Goal: Information Seeking & Learning: Learn about a topic

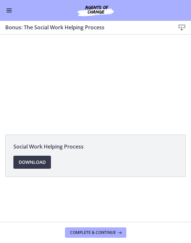
click at [110, 69] on div at bounding box center [95, 81] width 191 height 93
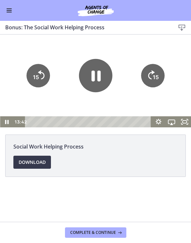
click at [96, 66] on icon "Pause" at bounding box center [95, 75] width 33 height 33
click at [101, 78] on icon "Play Video" at bounding box center [95, 75] width 33 height 33
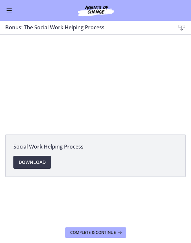
click at [92, 62] on div at bounding box center [95, 81] width 191 height 93
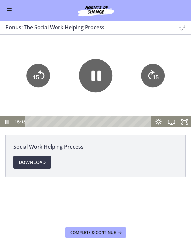
click at [94, 80] on icon "Pause" at bounding box center [95, 75] width 9 height 11
click at [95, 78] on icon "Play Video" at bounding box center [95, 75] width 8 height 12
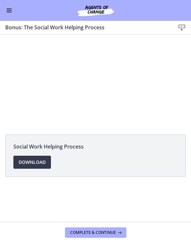
click at [90, 227] on button "Complete & continue" at bounding box center [95, 232] width 61 height 10
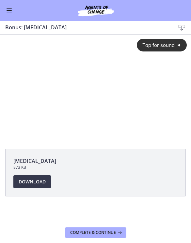
click at [159, 43] on span "Tap for sound" at bounding box center [155, 45] width 37 height 6
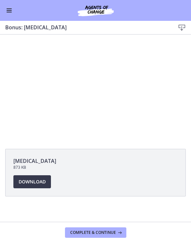
click at [135, 106] on div at bounding box center [95, 88] width 191 height 107
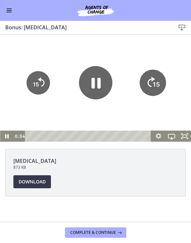
click at [156, 81] on text "15" at bounding box center [155, 84] width 7 height 7
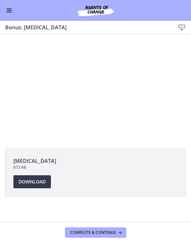
click at [83, 87] on div at bounding box center [95, 88] width 191 height 107
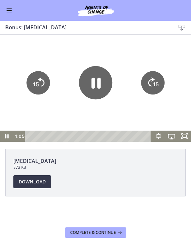
click at [96, 87] on icon "Pause" at bounding box center [95, 82] width 33 height 33
click at [98, 94] on icon "Play Video" at bounding box center [95, 82] width 33 height 33
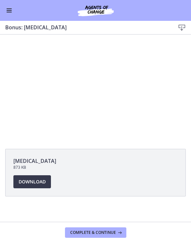
click at [104, 83] on div at bounding box center [95, 88] width 191 height 107
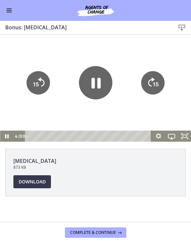
click at [98, 80] on icon "Pause" at bounding box center [95, 83] width 9 height 11
click at [63, 118] on div at bounding box center [95, 88] width 191 height 107
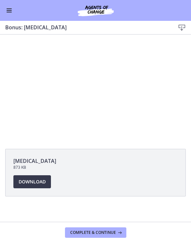
click at [112, 89] on div at bounding box center [95, 88] width 191 height 107
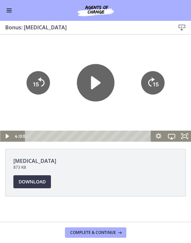
click at [97, 80] on icon "Play Video" at bounding box center [95, 82] width 37 height 37
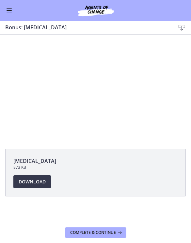
click at [104, 91] on div at bounding box center [95, 88] width 191 height 107
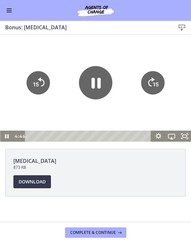
click at [150, 81] on icon "15" at bounding box center [152, 82] width 23 height 23
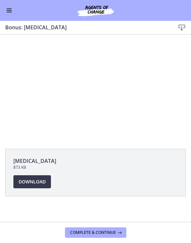
click at [94, 77] on div at bounding box center [95, 88] width 191 height 107
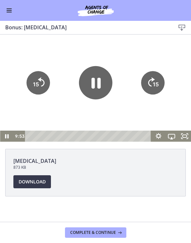
click at [99, 78] on icon "Pause" at bounding box center [95, 83] width 9 height 11
click at [70, 109] on div at bounding box center [95, 88] width 191 height 107
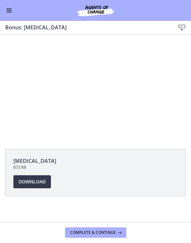
click at [95, 86] on div at bounding box center [95, 88] width 191 height 107
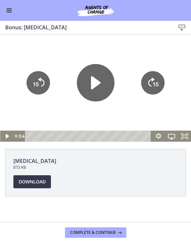
click at [97, 78] on icon "Play Video" at bounding box center [95, 82] width 37 height 37
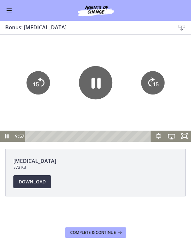
click at [100, 79] on icon "Pause" at bounding box center [95, 83] width 9 height 11
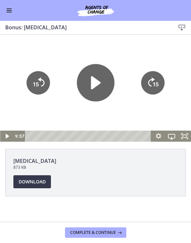
click at [101, 85] on icon "Play Video" at bounding box center [95, 82] width 37 height 37
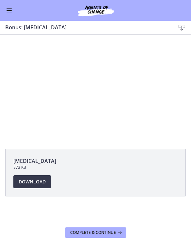
click at [84, 77] on div at bounding box center [95, 88] width 191 height 107
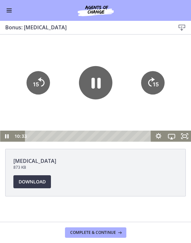
click at [89, 85] on icon "Pause" at bounding box center [95, 82] width 33 height 33
click at [90, 81] on icon "Play Video" at bounding box center [95, 82] width 33 height 33
click at [88, 80] on icon "Pause" at bounding box center [95, 82] width 33 height 33
click at [102, 82] on icon "Play Video" at bounding box center [95, 82] width 33 height 33
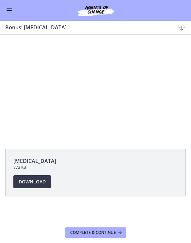
click at [75, 95] on div at bounding box center [95, 88] width 191 height 107
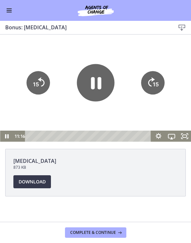
click at [89, 80] on icon "Pause" at bounding box center [95, 82] width 37 height 37
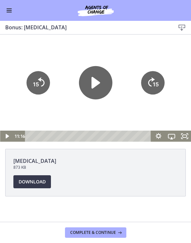
click at [92, 69] on icon "Play Video" at bounding box center [95, 82] width 33 height 33
click at [68, 42] on div at bounding box center [95, 88] width 191 height 107
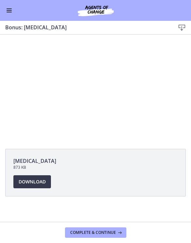
click at [97, 88] on div at bounding box center [95, 88] width 191 height 107
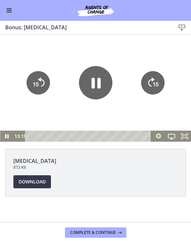
click at [95, 84] on icon "Pause" at bounding box center [95, 82] width 33 height 33
click at [92, 77] on icon "Play Video" at bounding box center [95, 83] width 8 height 12
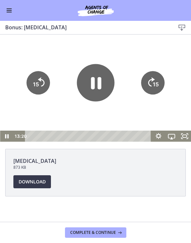
click at [89, 71] on icon "Pause" at bounding box center [95, 82] width 37 height 37
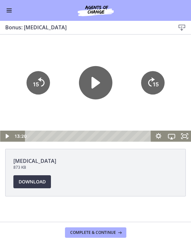
click at [93, 83] on icon "Play Video" at bounding box center [95, 83] width 8 height 12
click at [96, 77] on icon "Pause" at bounding box center [95, 82] width 33 height 33
click at [95, 87] on icon "Play Video" at bounding box center [95, 82] width 33 height 33
click at [95, 85] on icon "Pause" at bounding box center [95, 82] width 33 height 33
click at [94, 85] on icon "Play Video" at bounding box center [95, 83] width 8 height 12
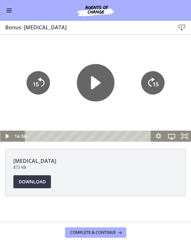
click at [95, 83] on icon "Play Video" at bounding box center [96, 82] width 10 height 13
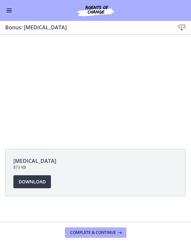
click at [95, 76] on div at bounding box center [95, 88] width 191 height 107
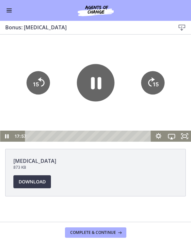
click at [96, 73] on icon "Pause" at bounding box center [95, 82] width 37 height 37
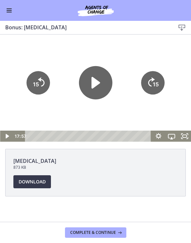
click at [86, 79] on icon "Play Video" at bounding box center [95, 82] width 33 height 33
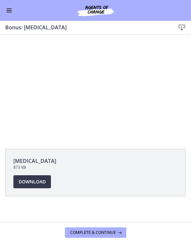
click at [112, 230] on span "Complete & continue" at bounding box center [93, 232] width 46 height 5
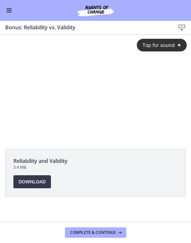
click at [160, 36] on div "Tap for sound @keyframes VOLUME_SMALL_WAVE_FLASH { 0% { opacity: 0; } 33% { opa…" at bounding box center [95, 83] width 191 height 96
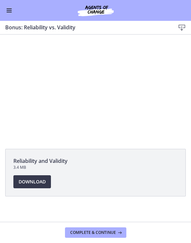
click at [92, 71] on div at bounding box center [95, 88] width 191 height 107
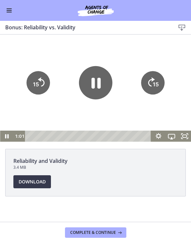
click at [94, 77] on icon "Pause" at bounding box center [95, 82] width 33 height 33
click at [136, 62] on div at bounding box center [95, 88] width 191 height 107
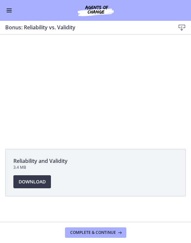
click at [110, 79] on div at bounding box center [95, 88] width 191 height 107
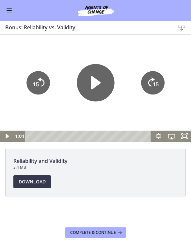
click at [105, 79] on icon "Play Video" at bounding box center [95, 82] width 37 height 37
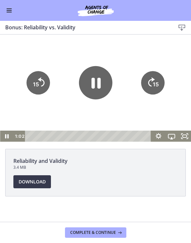
click at [117, 43] on div at bounding box center [95, 88] width 191 height 107
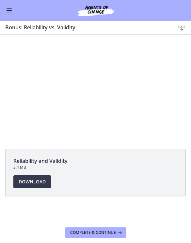
click at [93, 70] on div at bounding box center [95, 88] width 191 height 107
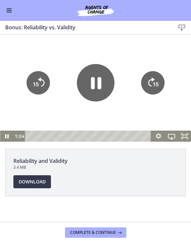
click at [92, 74] on icon "Pause" at bounding box center [95, 82] width 37 height 37
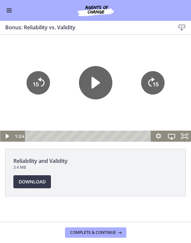
click at [97, 86] on icon "Play Video" at bounding box center [95, 82] width 33 height 33
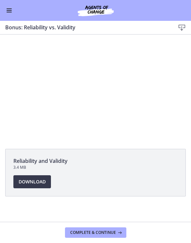
click at [76, 82] on div at bounding box center [95, 88] width 191 height 107
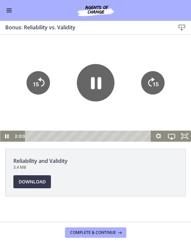
click at [90, 72] on icon "Pause" at bounding box center [95, 82] width 37 height 37
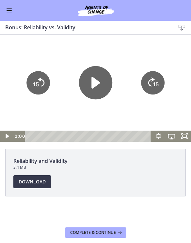
click at [90, 82] on icon "Play Video" at bounding box center [95, 82] width 33 height 33
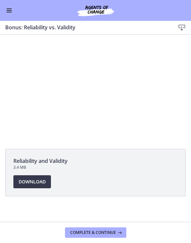
click at [81, 76] on div at bounding box center [95, 88] width 191 height 107
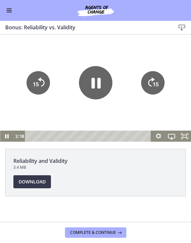
click at [90, 82] on icon "Pause" at bounding box center [95, 82] width 33 height 33
click at [55, 39] on div at bounding box center [95, 88] width 191 height 107
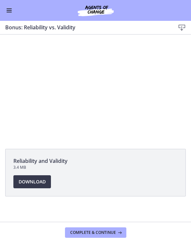
click at [94, 121] on div at bounding box center [95, 88] width 191 height 107
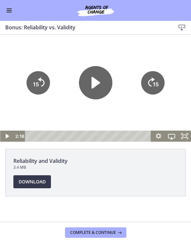
click at [90, 91] on icon "Play Video" at bounding box center [95, 82] width 33 height 33
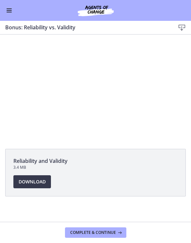
click at [116, 71] on div at bounding box center [95, 88] width 191 height 107
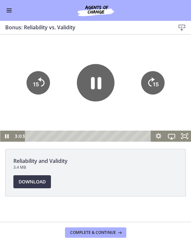
click at [94, 81] on icon "Pause" at bounding box center [95, 82] width 37 height 37
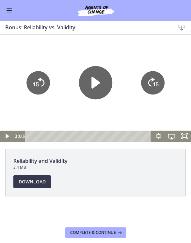
click at [126, 111] on div at bounding box center [95, 88] width 191 height 107
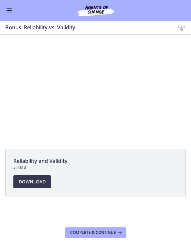
click at [97, 82] on div at bounding box center [95, 88] width 191 height 107
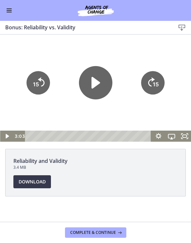
click at [91, 79] on icon "Play Video" at bounding box center [95, 82] width 33 height 33
click at [63, 51] on div at bounding box center [95, 88] width 191 height 107
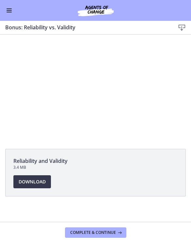
click at [86, 87] on div at bounding box center [95, 88] width 191 height 107
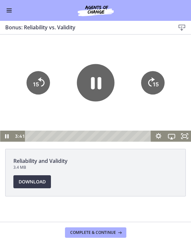
click at [96, 83] on icon "Pause" at bounding box center [95, 82] width 37 height 37
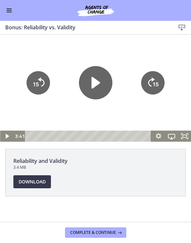
click at [53, 42] on div at bounding box center [95, 88] width 191 height 107
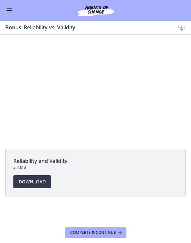
click at [92, 74] on div at bounding box center [95, 88] width 191 height 107
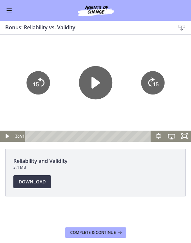
click at [94, 82] on icon "Play Video" at bounding box center [95, 83] width 8 height 12
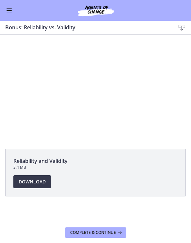
click at [103, 95] on div at bounding box center [95, 88] width 191 height 107
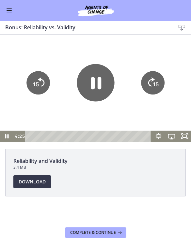
click at [97, 87] on icon "Pause" at bounding box center [96, 83] width 10 height 12
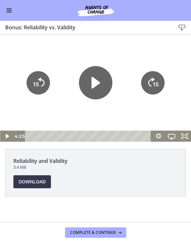
click at [69, 112] on div at bounding box center [95, 88] width 191 height 107
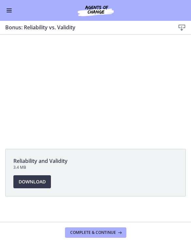
click at [100, 89] on div at bounding box center [95, 88] width 191 height 107
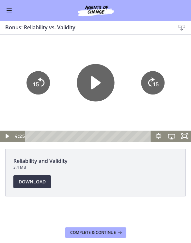
click at [94, 83] on icon "Play Video" at bounding box center [96, 82] width 10 height 13
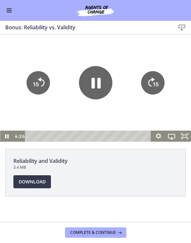
click at [55, 42] on div at bounding box center [95, 88] width 191 height 107
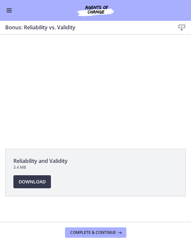
click at [86, 88] on div at bounding box center [95, 88] width 191 height 107
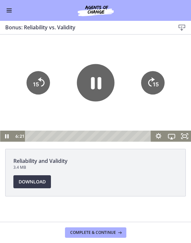
click at [93, 86] on icon "Pause" at bounding box center [96, 83] width 10 height 12
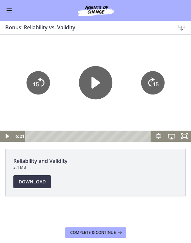
click at [39, 120] on div at bounding box center [95, 88] width 191 height 107
